Goal: Information Seeking & Learning: Learn about a topic

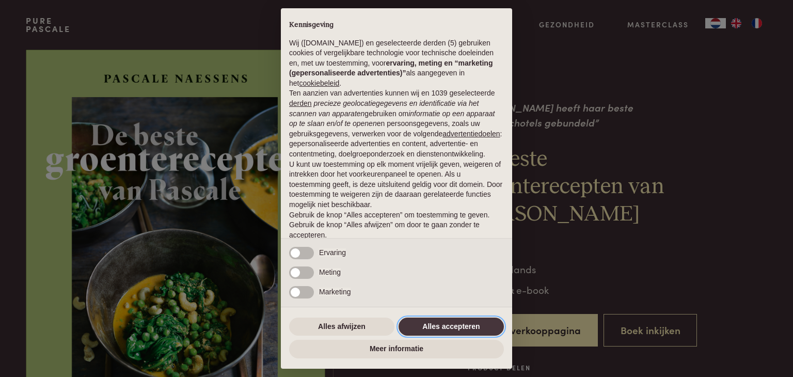
click at [465, 317] on button "Alles accepteren" at bounding box center [451, 326] width 105 height 19
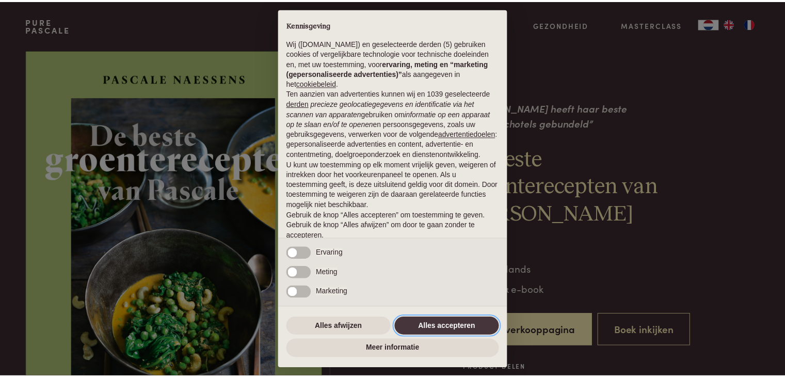
scroll to position [38, 0]
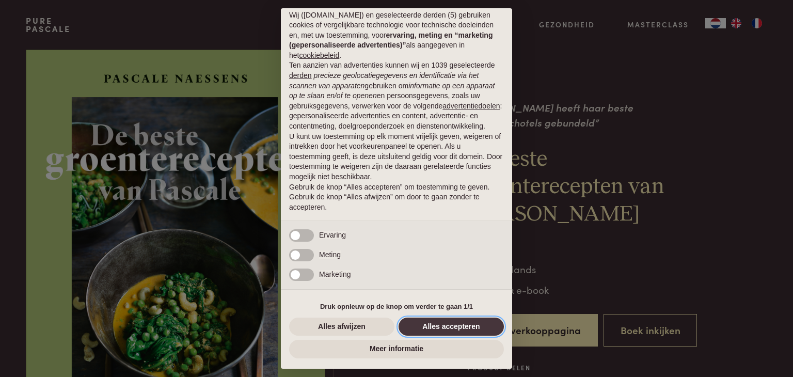
click at [439, 333] on button "Alles accepteren" at bounding box center [451, 326] width 105 height 19
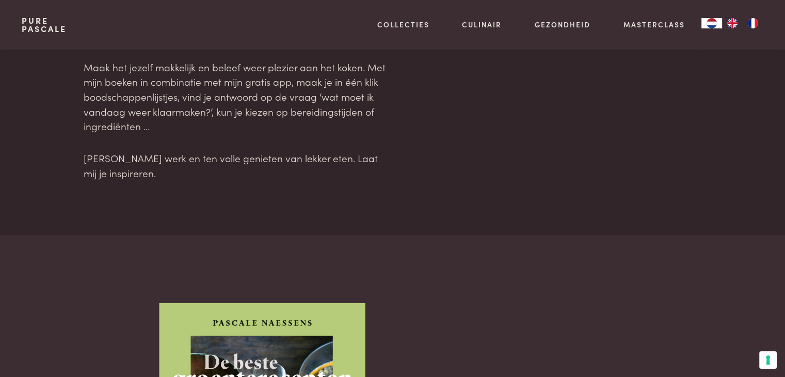
scroll to position [1445, 0]
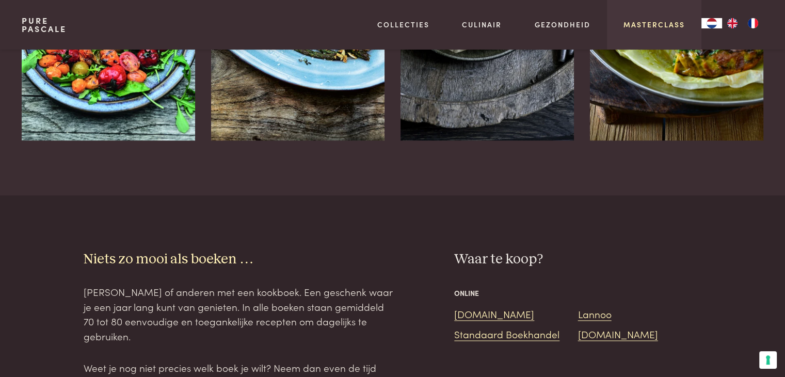
click at [638, 24] on link "Masterclass" at bounding box center [654, 24] width 61 height 11
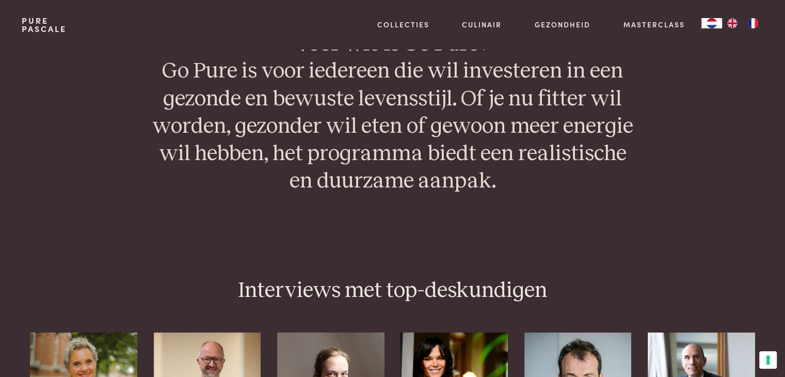
scroll to position [2633, 0]
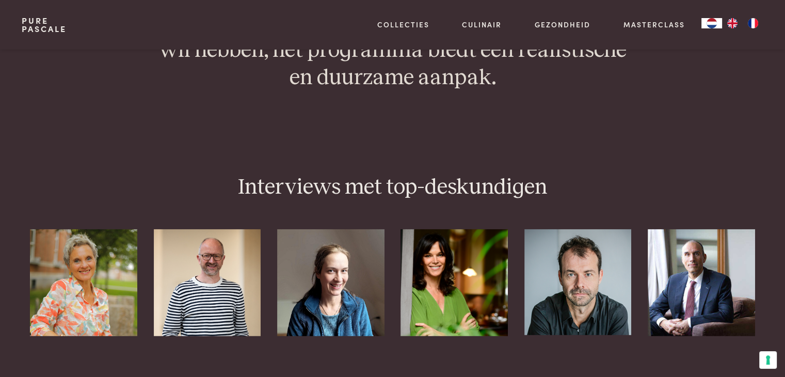
click at [55, 336] on div at bounding box center [83, 326] width 107 height 195
click at [100, 235] on img at bounding box center [83, 282] width 107 height 107
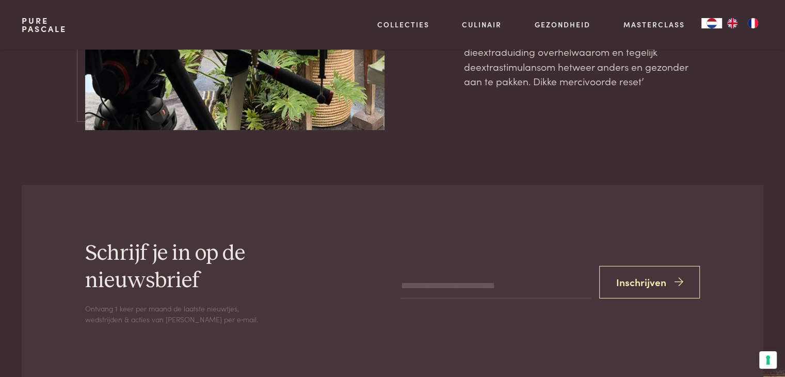
scroll to position [3562, 0]
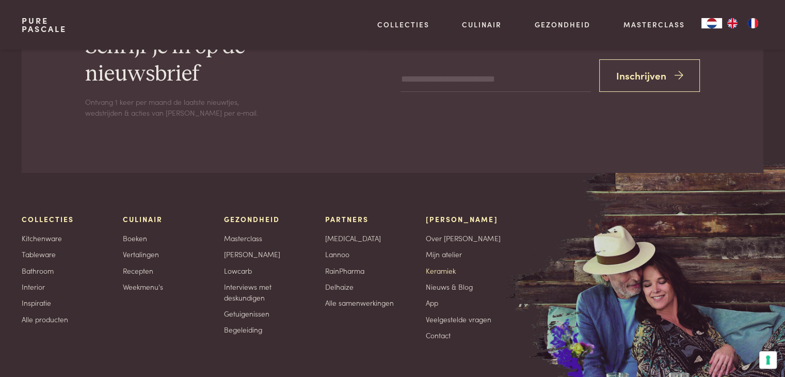
click at [441, 265] on link "Keramiek" at bounding box center [441, 270] width 30 height 11
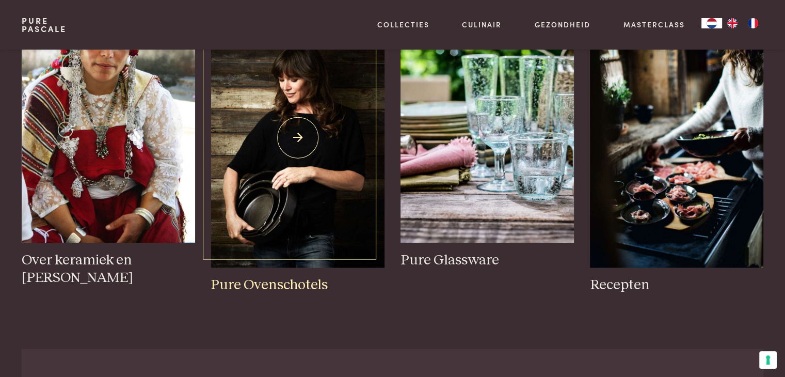
scroll to position [1704, 0]
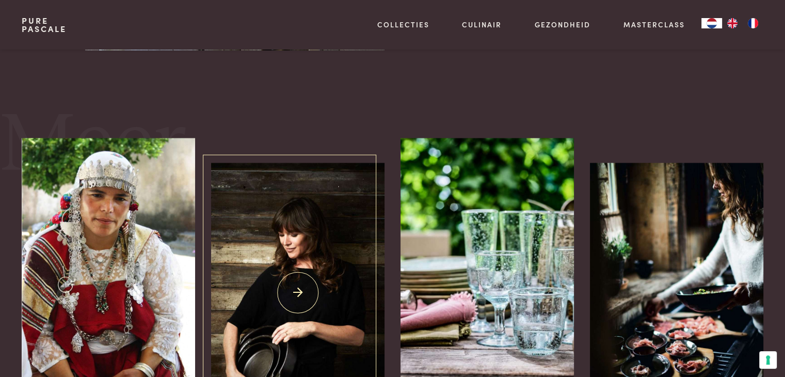
click at [276, 236] on img at bounding box center [297, 293] width 173 height 260
click at [310, 277] on img at bounding box center [297, 293] width 173 height 260
click at [304, 266] on img at bounding box center [297, 293] width 173 height 260
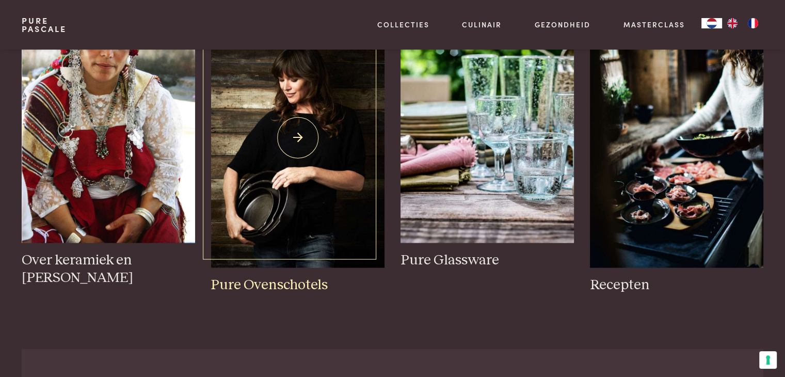
scroll to position [1910, 0]
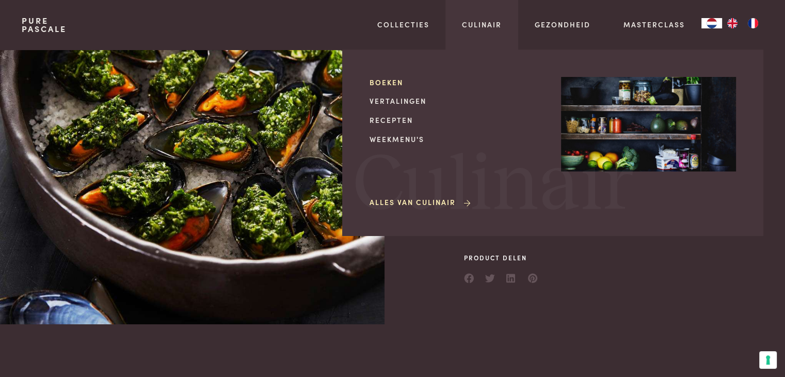
click at [384, 83] on link "Boeken" at bounding box center [457, 82] width 175 height 11
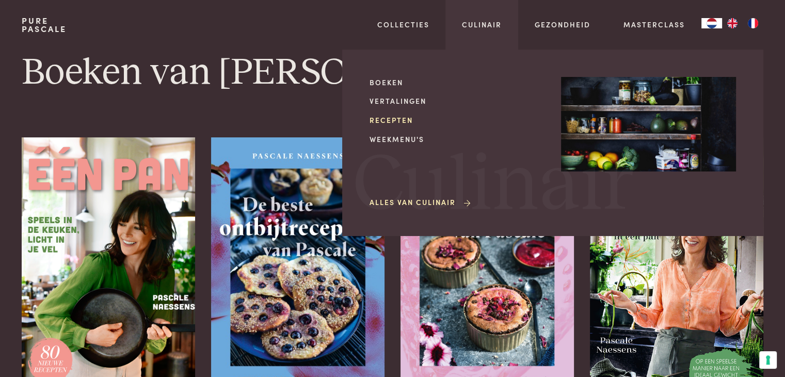
click at [399, 120] on link "Recepten" at bounding box center [457, 120] width 175 height 11
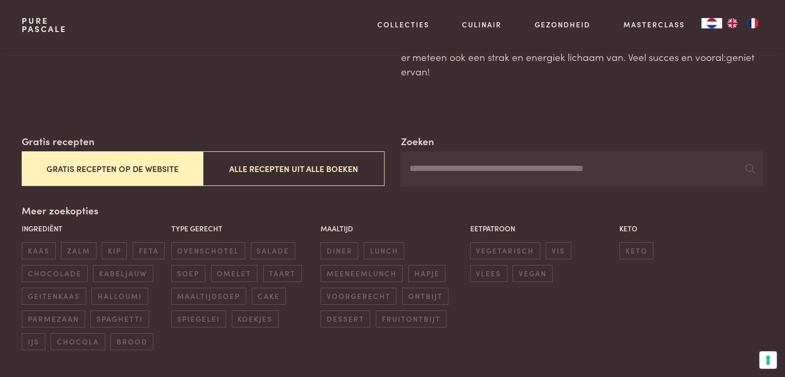
scroll to position [206, 0]
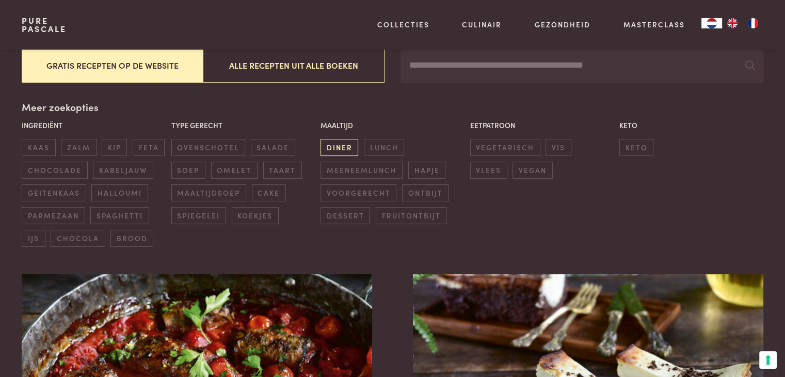
click at [338, 150] on span "diner" at bounding box center [340, 147] width 38 height 17
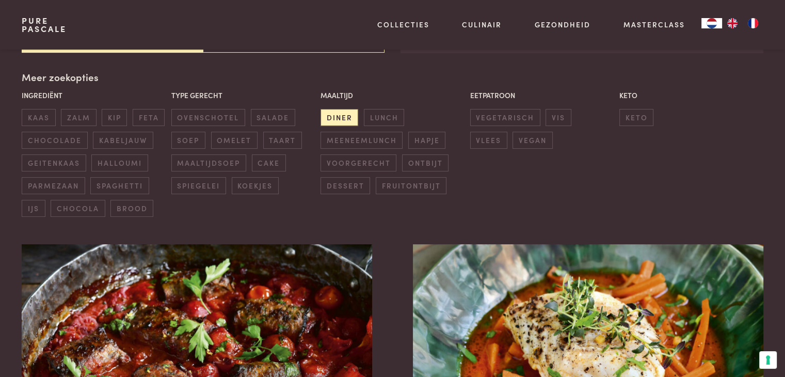
scroll to position [237, 0]
click at [490, 109] on span "vegetarisch" at bounding box center [505, 116] width 70 height 17
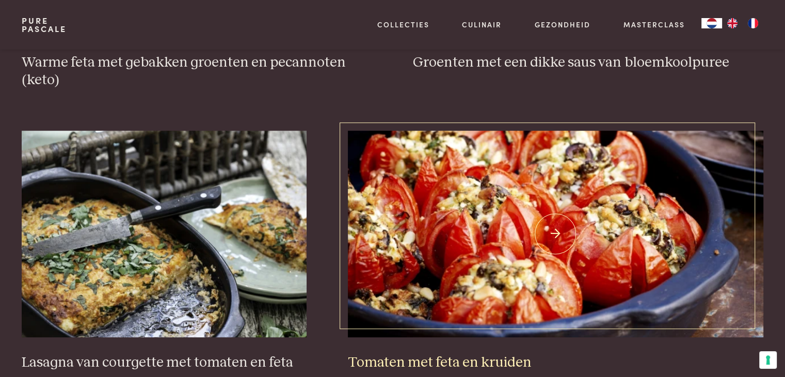
scroll to position [702, 0]
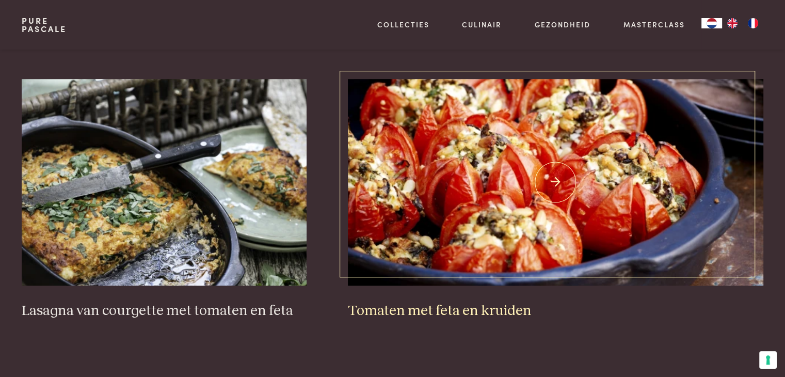
click at [640, 199] on img at bounding box center [556, 182] width 416 height 206
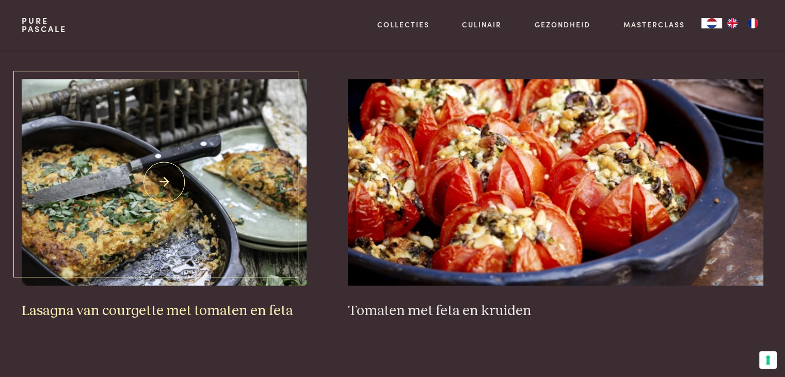
click at [188, 244] on img at bounding box center [164, 182] width 285 height 206
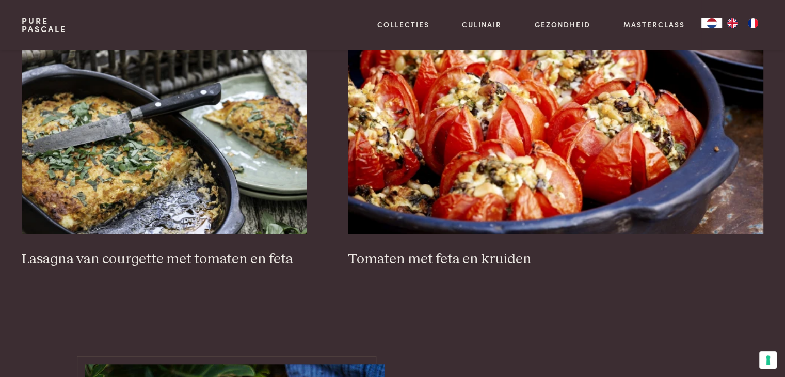
scroll to position [443, 0]
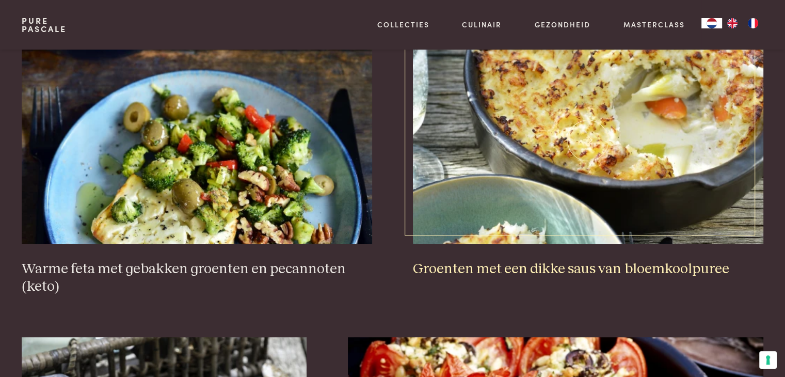
click at [506, 194] on img at bounding box center [588, 140] width 350 height 206
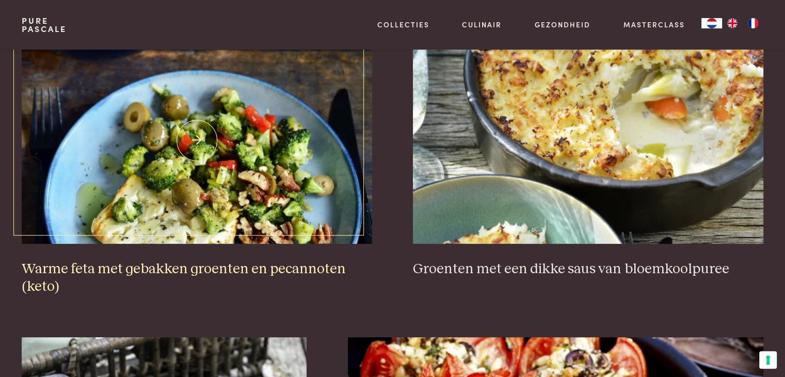
click at [222, 201] on img at bounding box center [197, 140] width 350 height 206
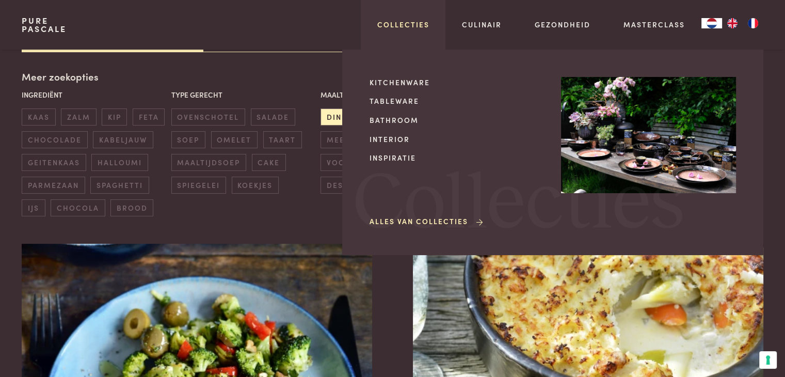
click at [411, 26] on link "Collecties" at bounding box center [403, 24] width 52 height 11
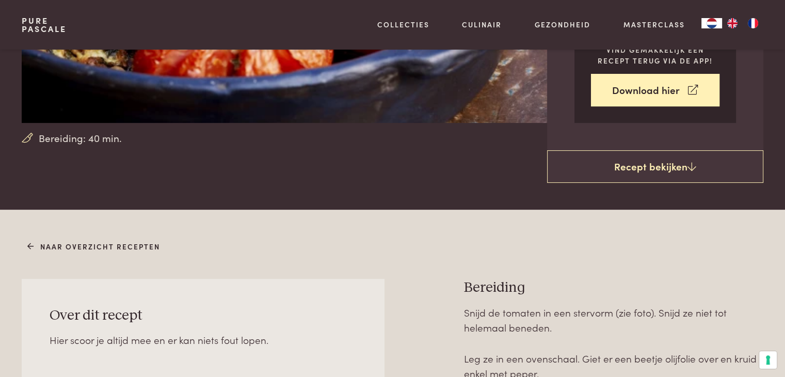
scroll to position [310, 0]
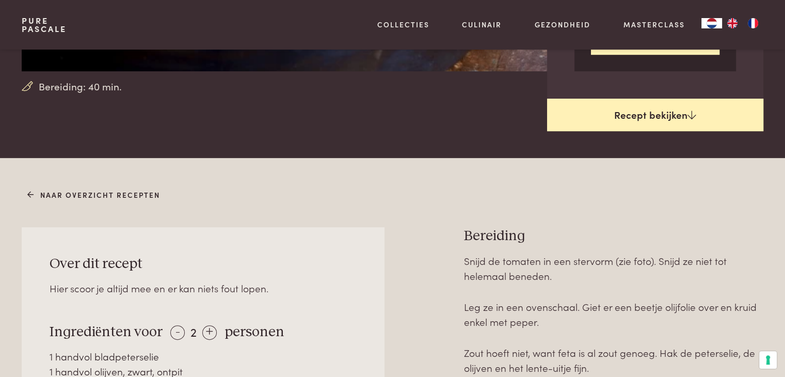
click at [648, 111] on link "Recept bekijken" at bounding box center [655, 115] width 216 height 33
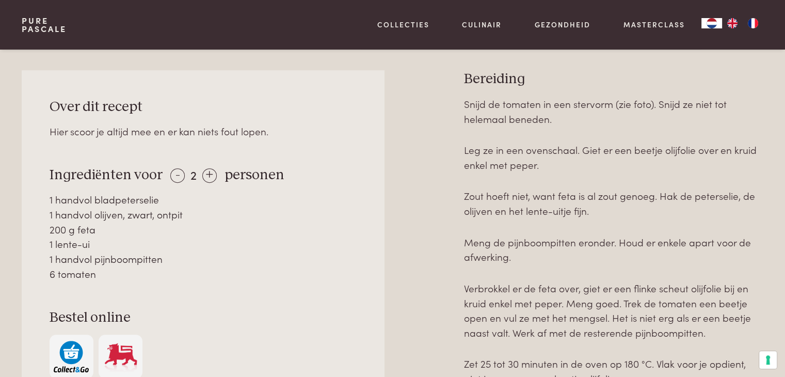
scroll to position [467, 0]
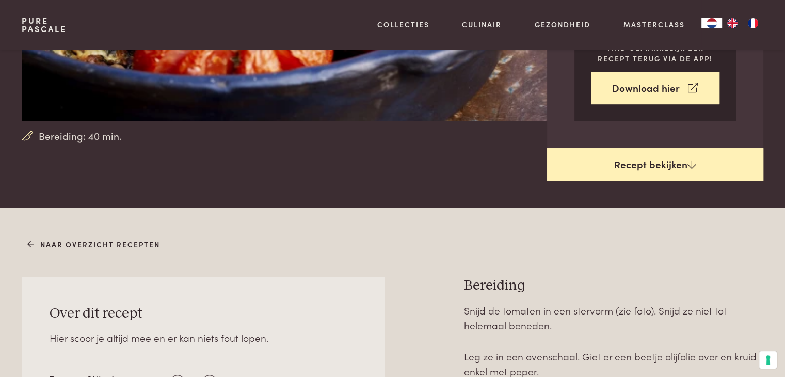
click at [629, 166] on link "Recept bekijken" at bounding box center [655, 164] width 216 height 33
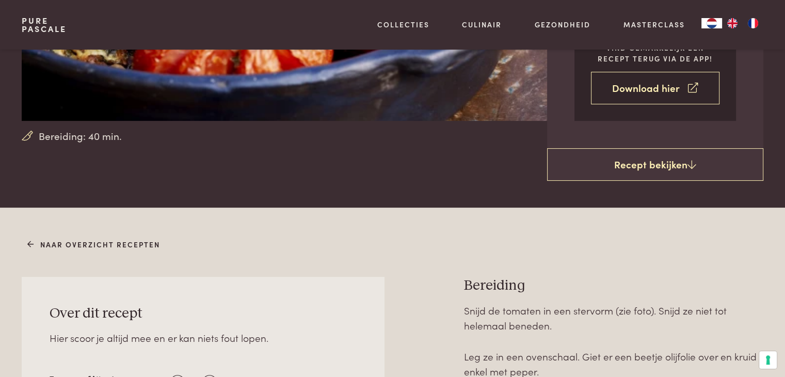
click at [633, 91] on link "Download hier" at bounding box center [655, 88] width 129 height 33
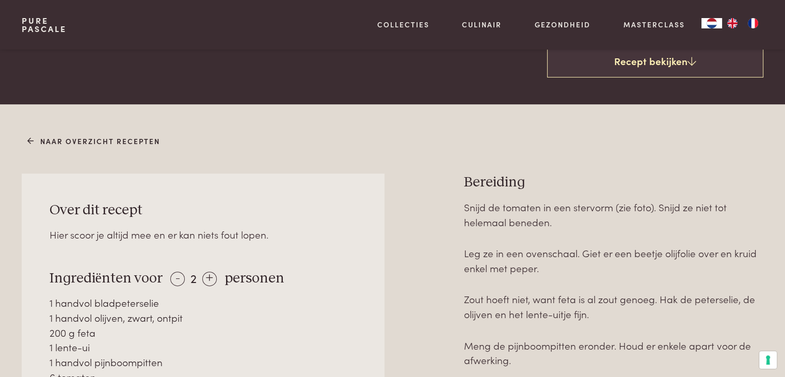
scroll to position [467, 0]
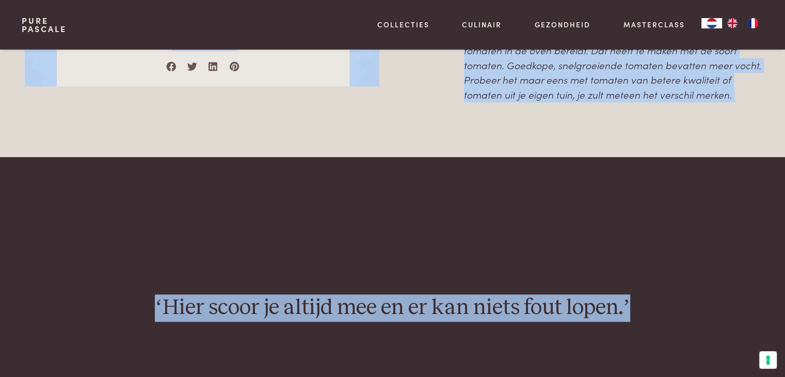
scroll to position [1051, 0]
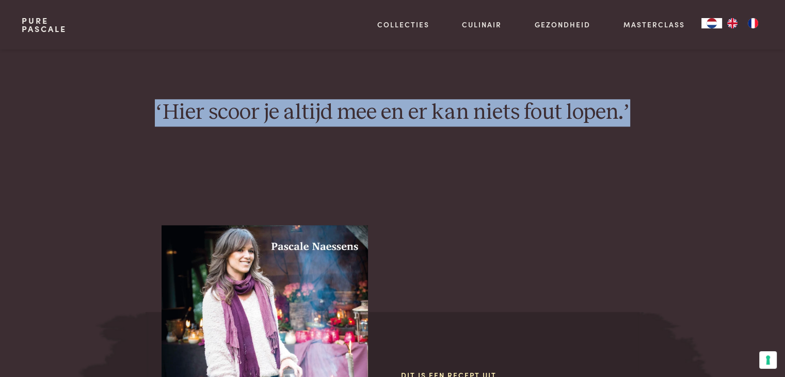
drag, startPoint x: 68, startPoint y: 63, endPoint x: 717, endPoint y: 54, distance: 648.5
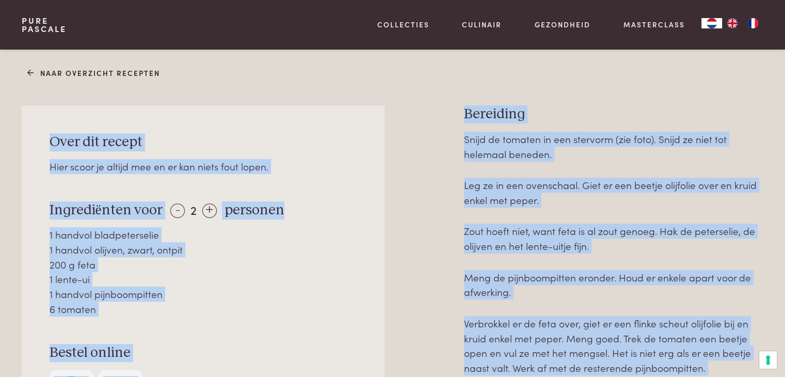
scroll to position [328, 0]
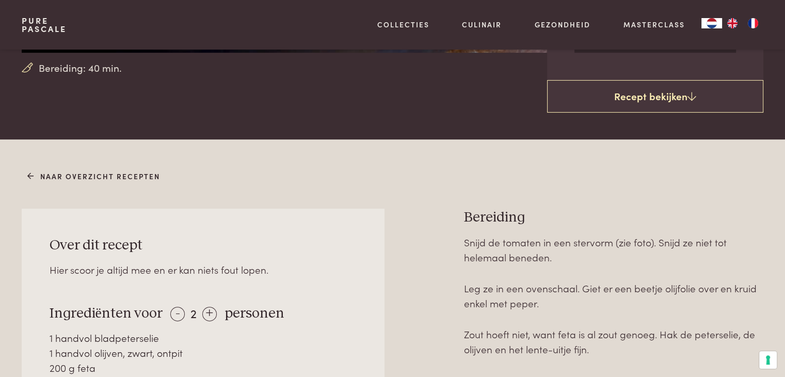
scroll to position [70, 0]
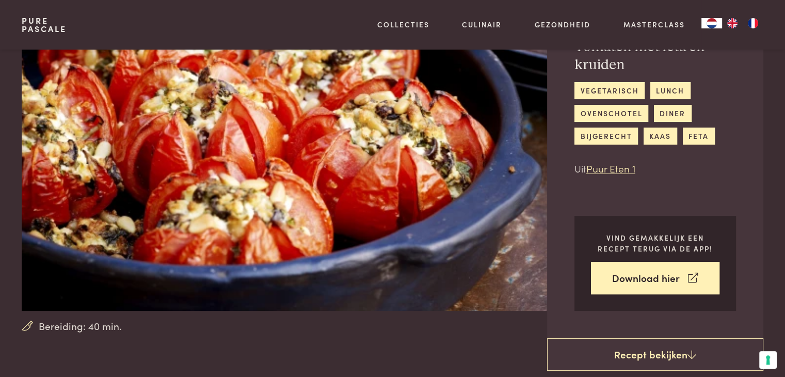
scroll to position [467, 0]
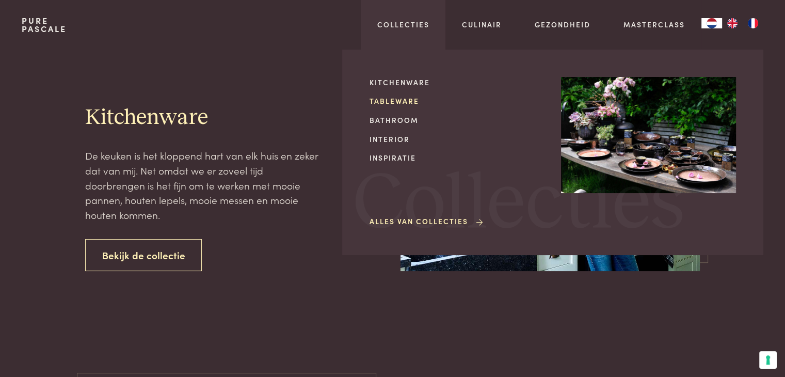
click at [388, 100] on link "Tableware" at bounding box center [457, 101] width 175 height 11
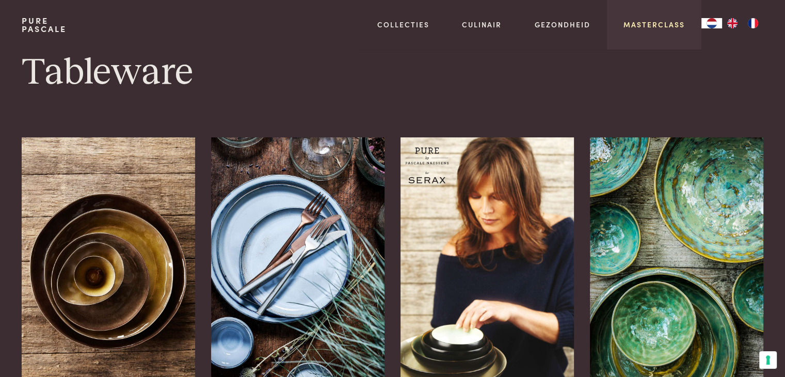
click at [661, 21] on link "Masterclass" at bounding box center [654, 24] width 61 height 11
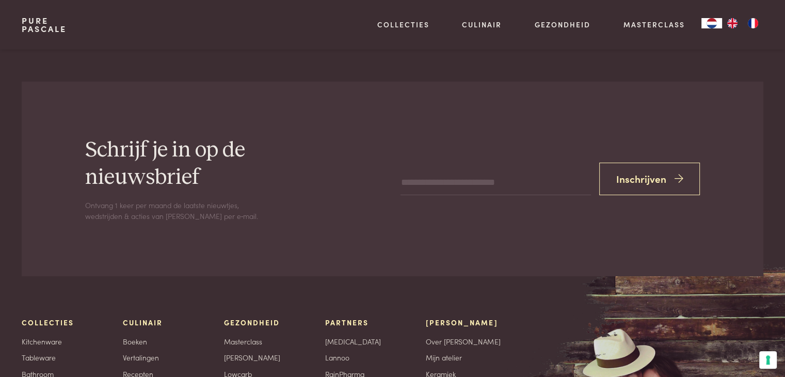
scroll to position [3562, 0]
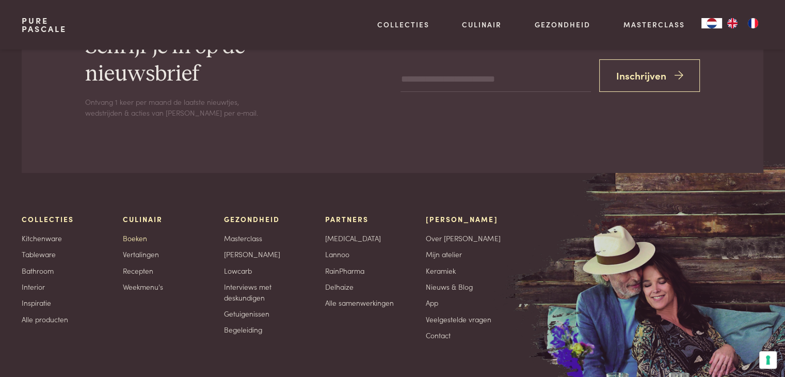
click at [130, 233] on link "Boeken" at bounding box center [135, 238] width 24 height 11
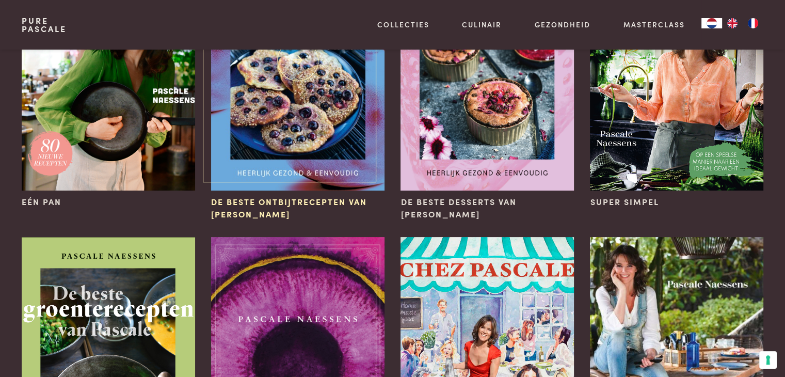
scroll to position [413, 0]
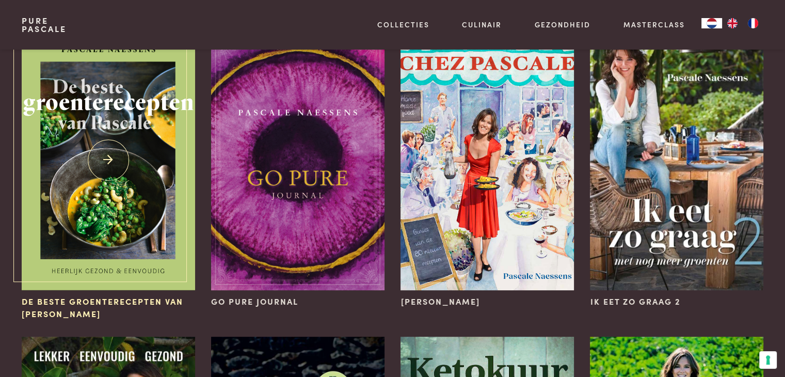
click at [93, 166] on img at bounding box center [108, 160] width 173 height 260
click at [332, 219] on img at bounding box center [297, 160] width 173 height 260
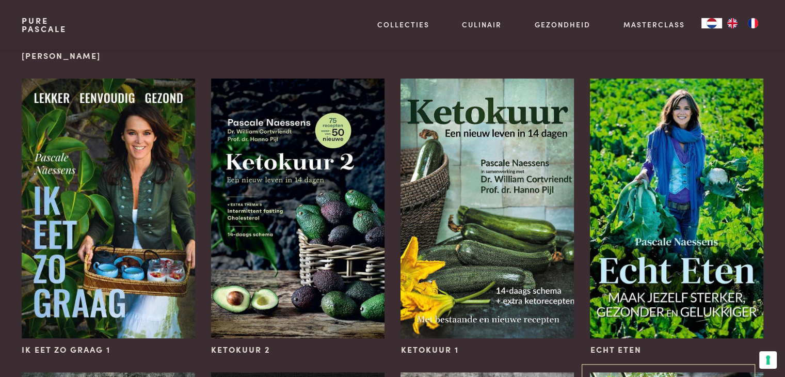
scroll to position [929, 0]
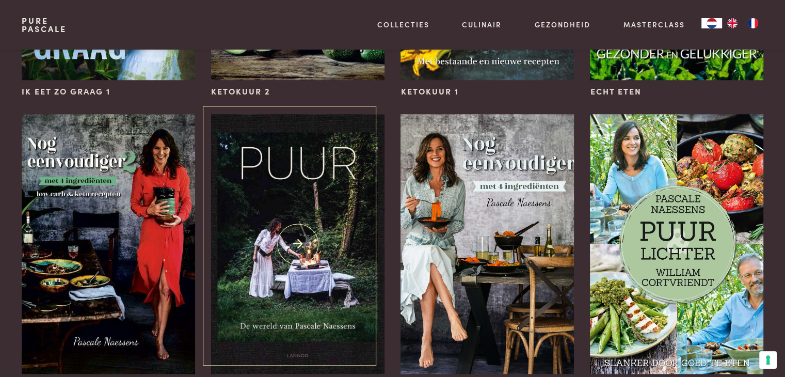
click at [276, 246] on img at bounding box center [297, 244] width 173 height 260
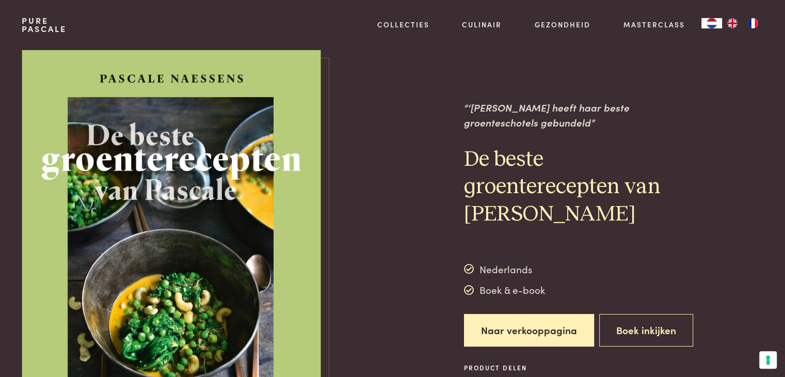
scroll to position [155, 0]
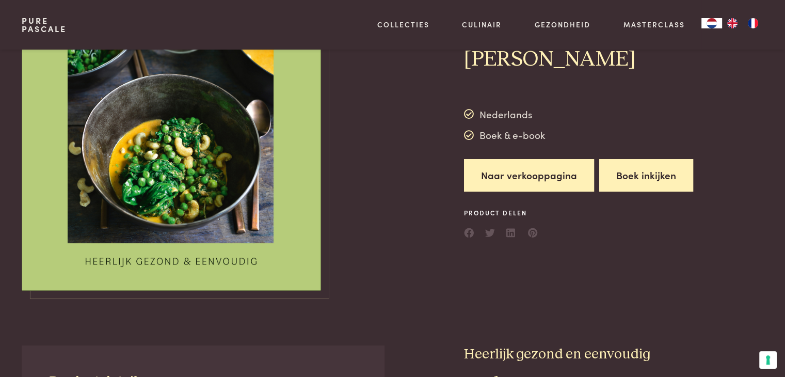
click at [648, 187] on button "Boek inkijken" at bounding box center [646, 175] width 94 height 33
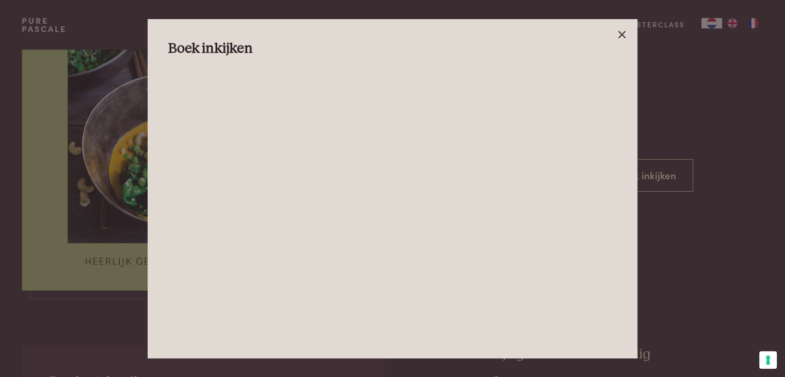
click at [624, 30] on icon at bounding box center [622, 34] width 12 height 12
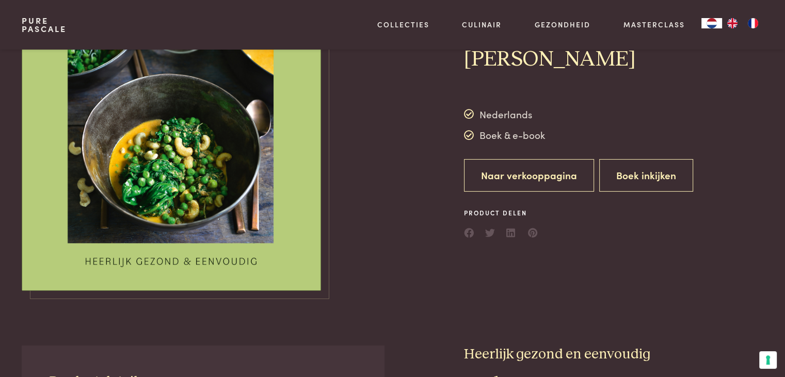
scroll to position [0, 0]
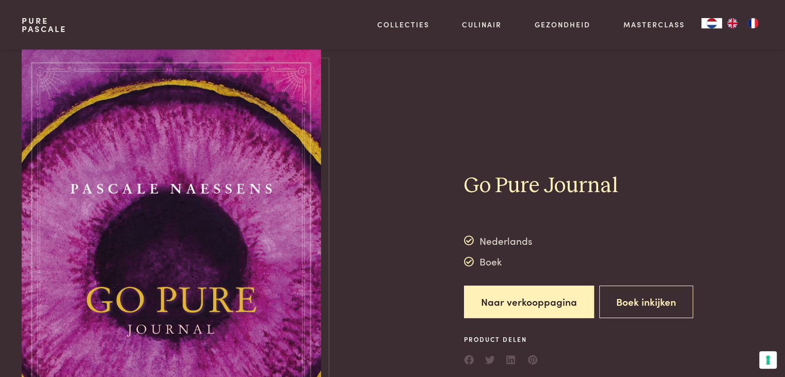
scroll to position [103, 0]
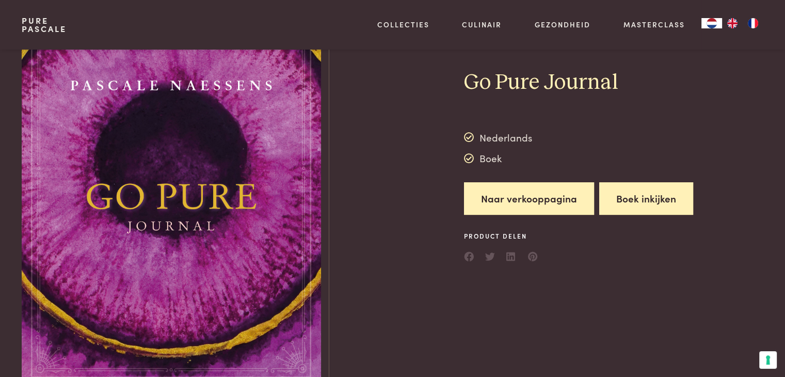
click at [634, 192] on button "Boek inkijken" at bounding box center [646, 198] width 94 height 33
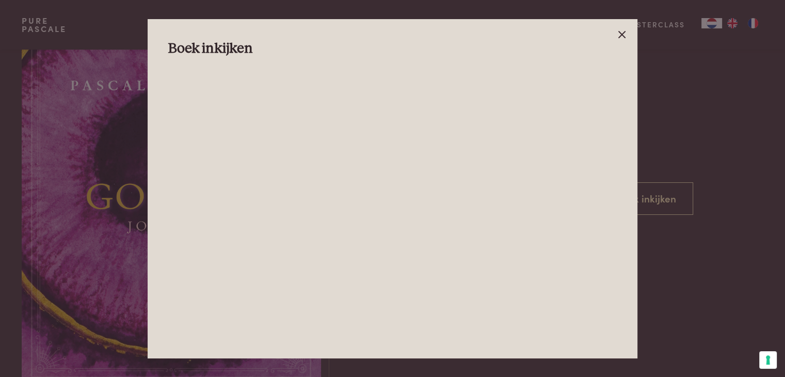
click at [628, 36] on div "Boek inkijken" at bounding box center [393, 188] width 490 height 339
click at [624, 36] on line at bounding box center [622, 34] width 6 height 6
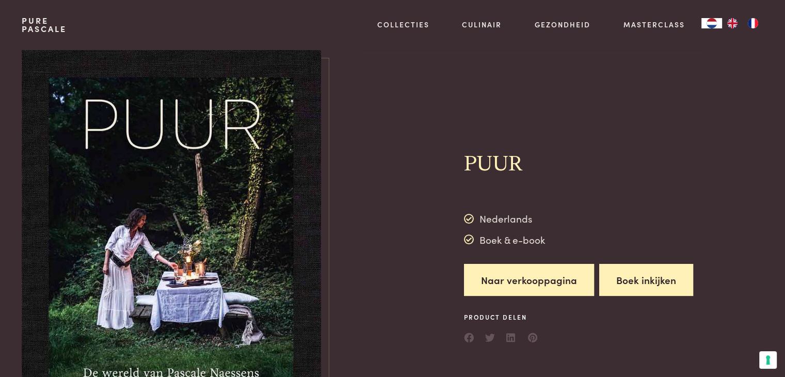
click at [637, 275] on button "Boek inkijken" at bounding box center [646, 280] width 94 height 33
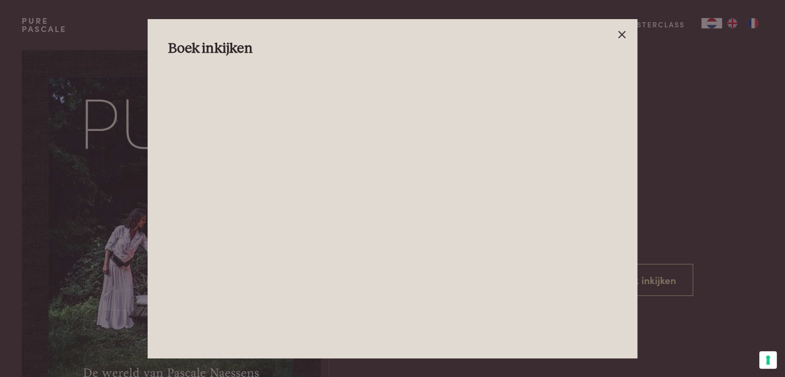
click at [617, 35] on icon at bounding box center [622, 34] width 12 height 12
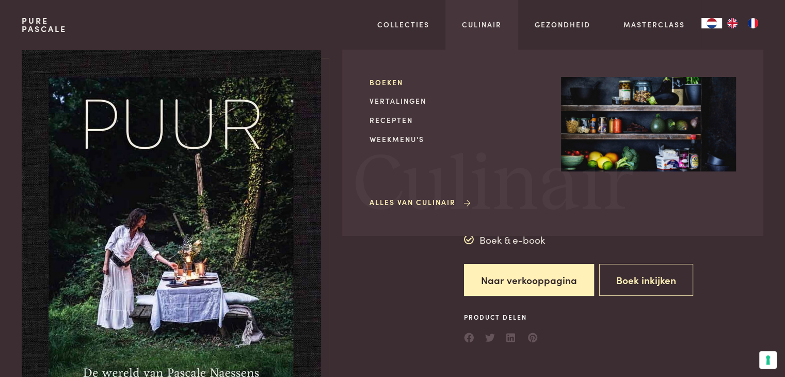
click at [388, 77] on link "Boeken" at bounding box center [457, 82] width 175 height 11
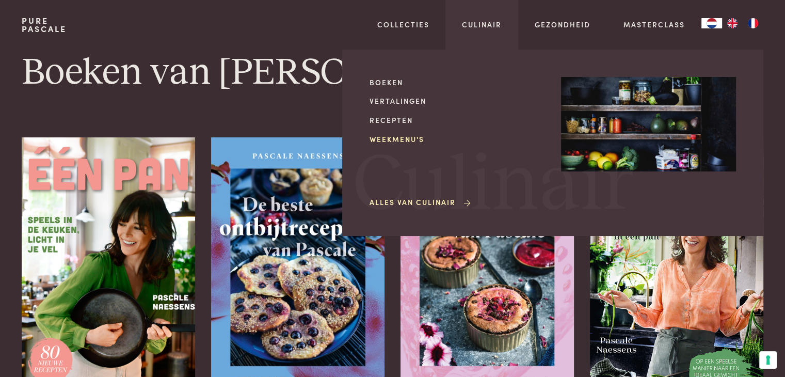
click at [399, 138] on link "Weekmenu's" at bounding box center [457, 139] width 175 height 11
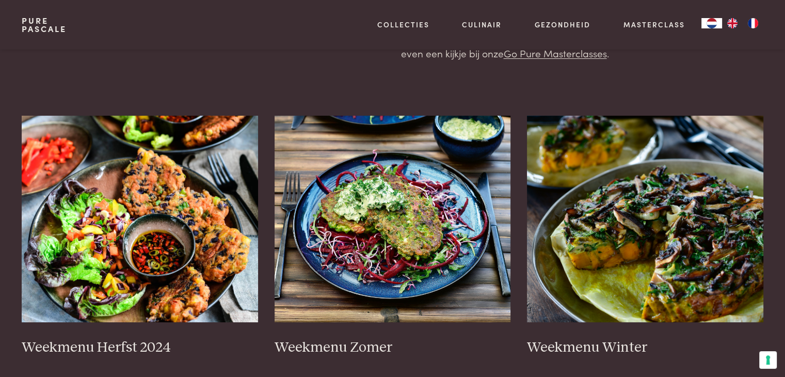
scroll to position [206, 0]
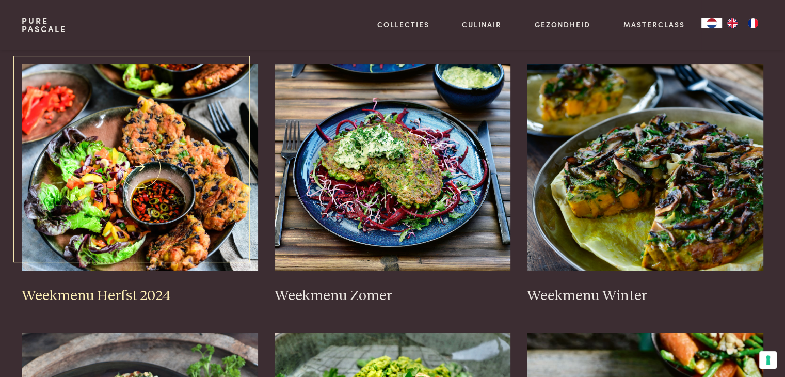
click at [234, 221] on img at bounding box center [140, 167] width 236 height 206
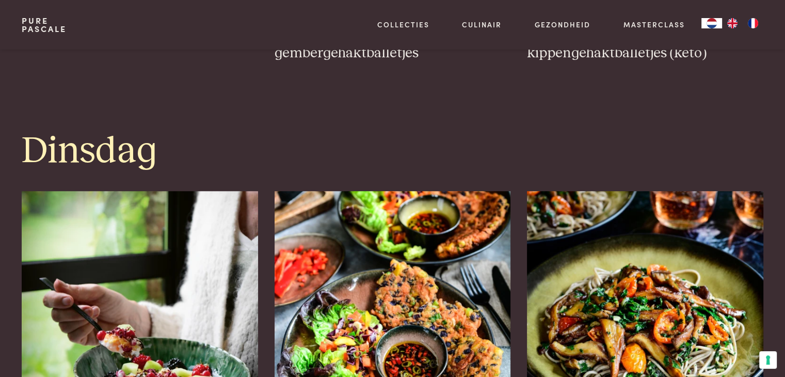
scroll to position [1084, 0]
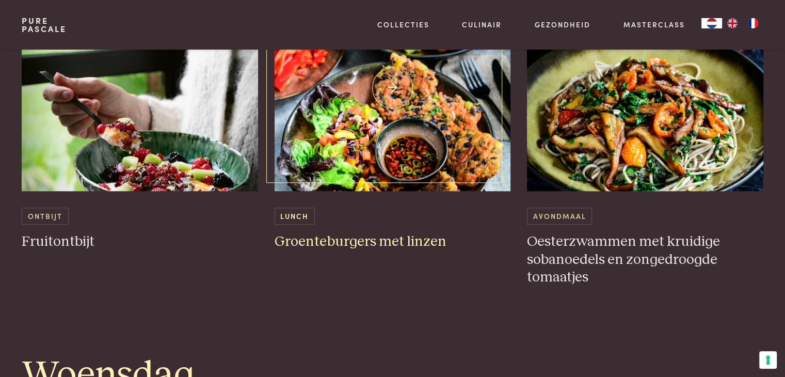
click at [460, 136] on img at bounding box center [393, 88] width 236 height 206
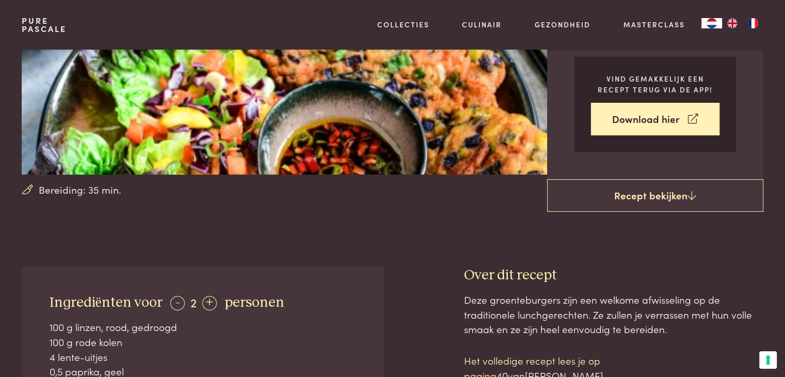
scroll to position [310, 0]
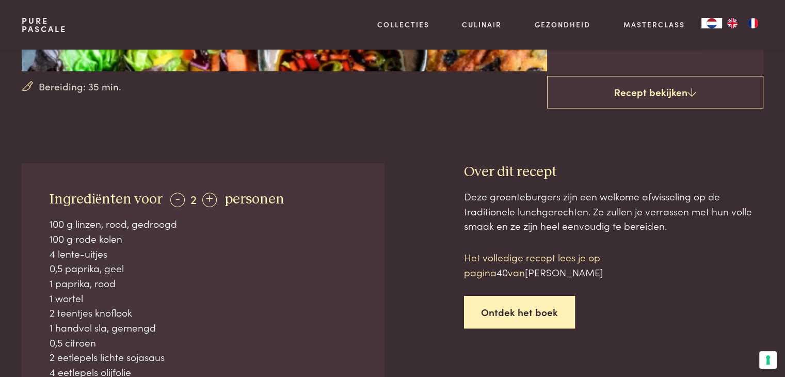
click at [518, 315] on link "Ontdek het boek" at bounding box center [519, 312] width 111 height 33
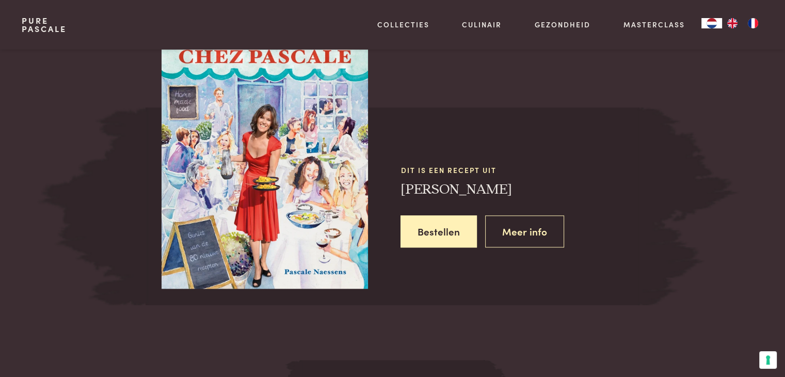
scroll to position [992, 0]
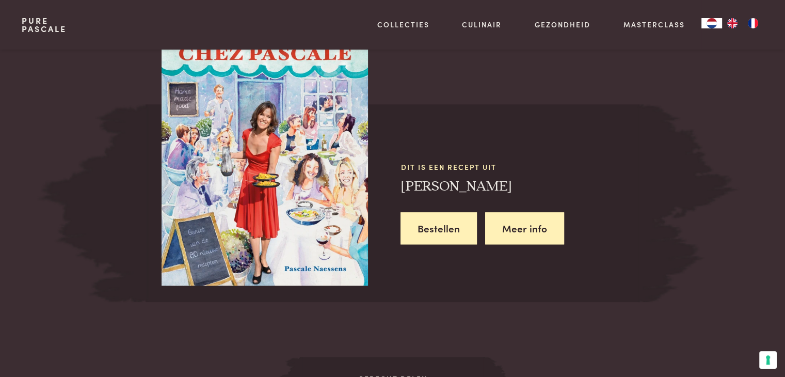
click at [526, 232] on link "Meer info" at bounding box center [524, 228] width 79 height 33
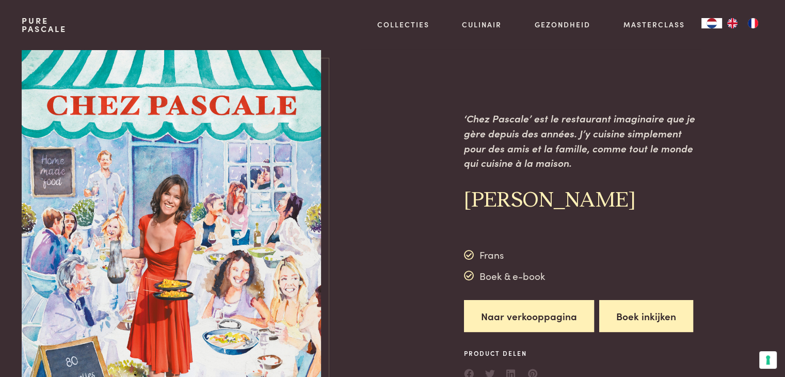
click at [622, 310] on button "Boek inkijken" at bounding box center [646, 316] width 94 height 33
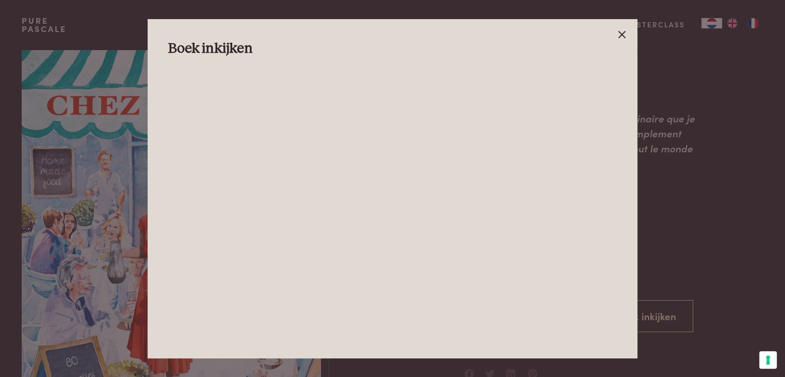
click at [622, 37] on icon at bounding box center [622, 34] width 12 height 12
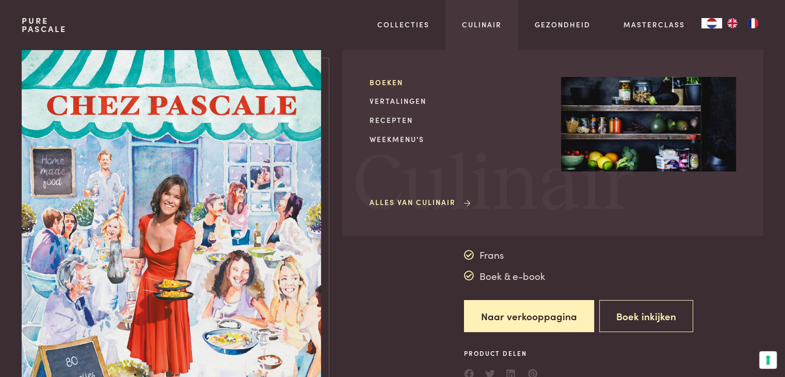
click at [378, 81] on link "Boeken" at bounding box center [457, 82] width 175 height 11
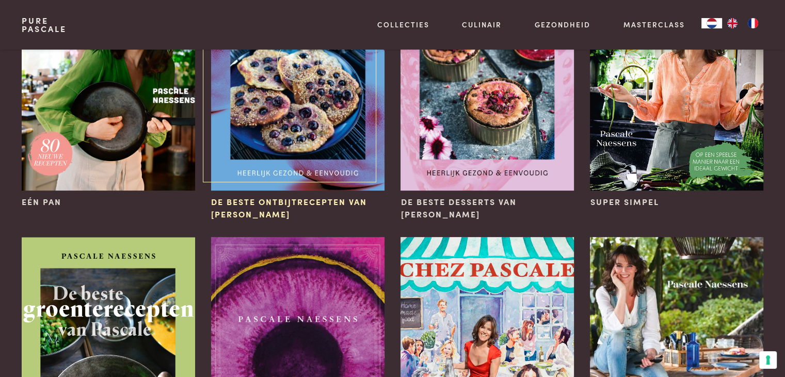
scroll to position [413, 0]
